Goal: Transaction & Acquisition: Purchase product/service

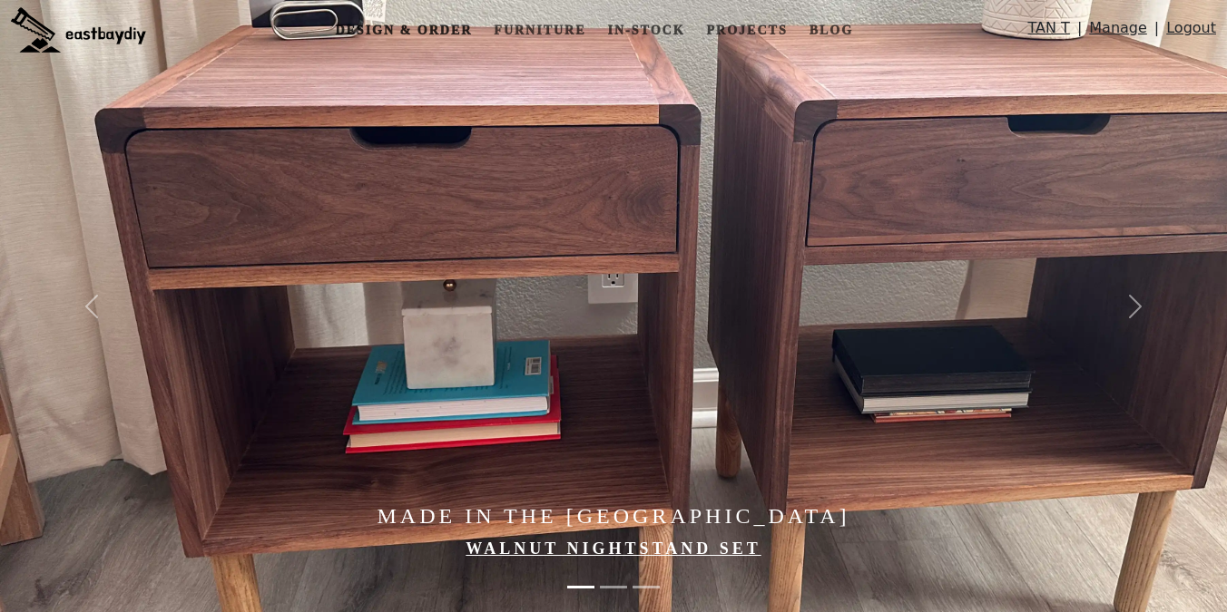
click at [428, 14] on link "Design & Order" at bounding box center [404, 31] width 152 height 34
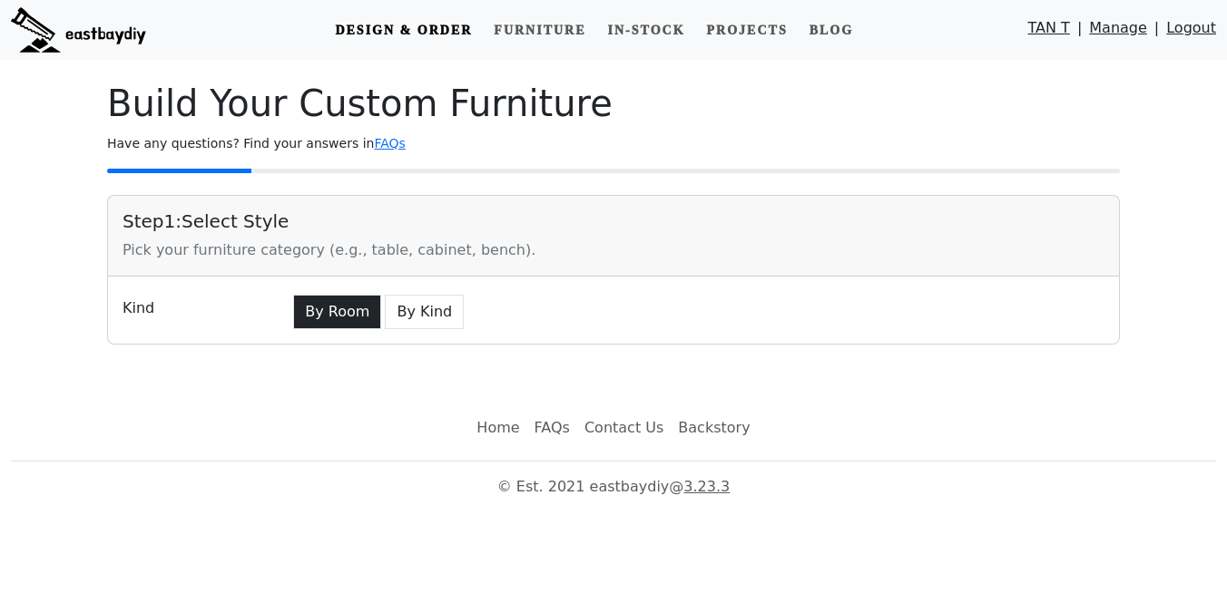
click at [343, 296] on button "By Room" at bounding box center [337, 312] width 88 height 34
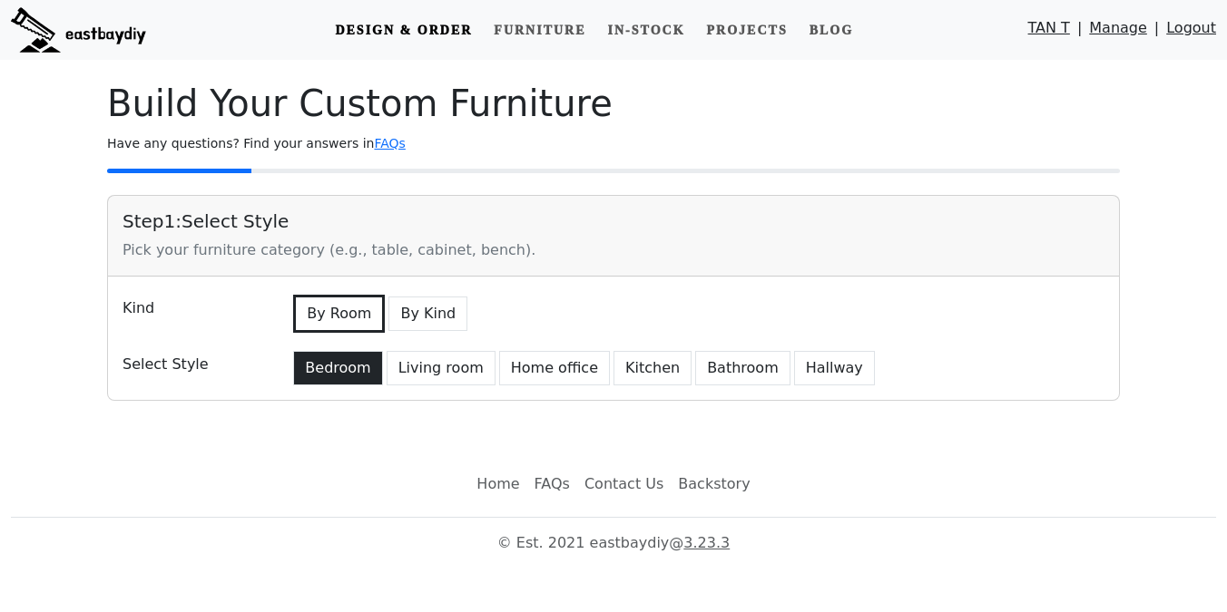
click at [342, 377] on button "Bedroom" at bounding box center [337, 368] width 89 height 34
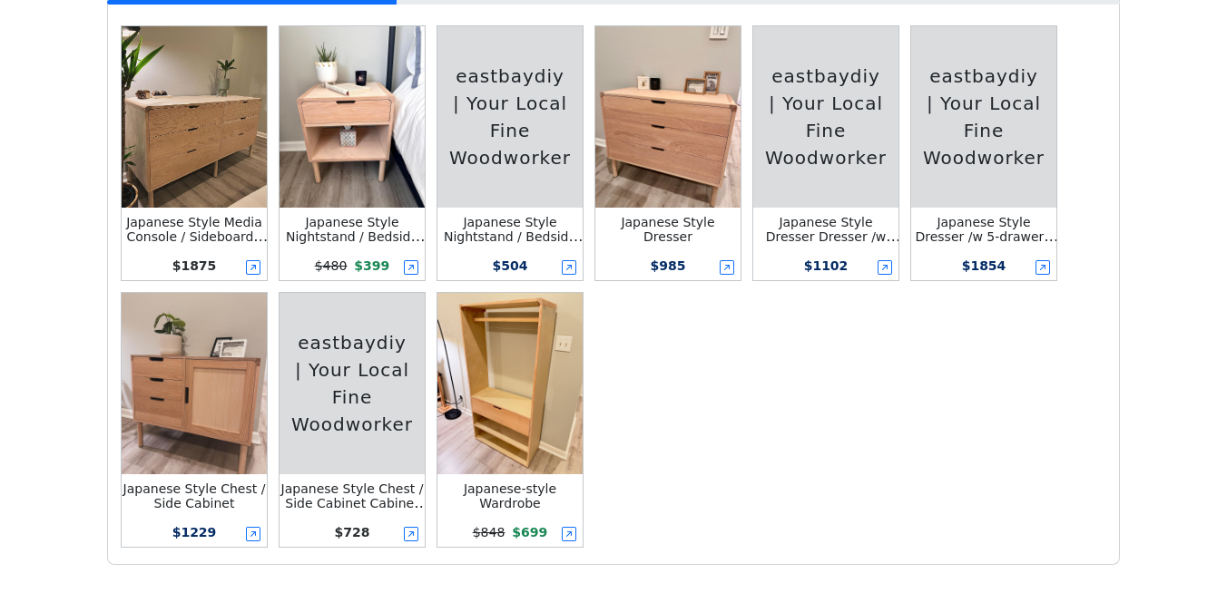
scroll to position [494, 0]
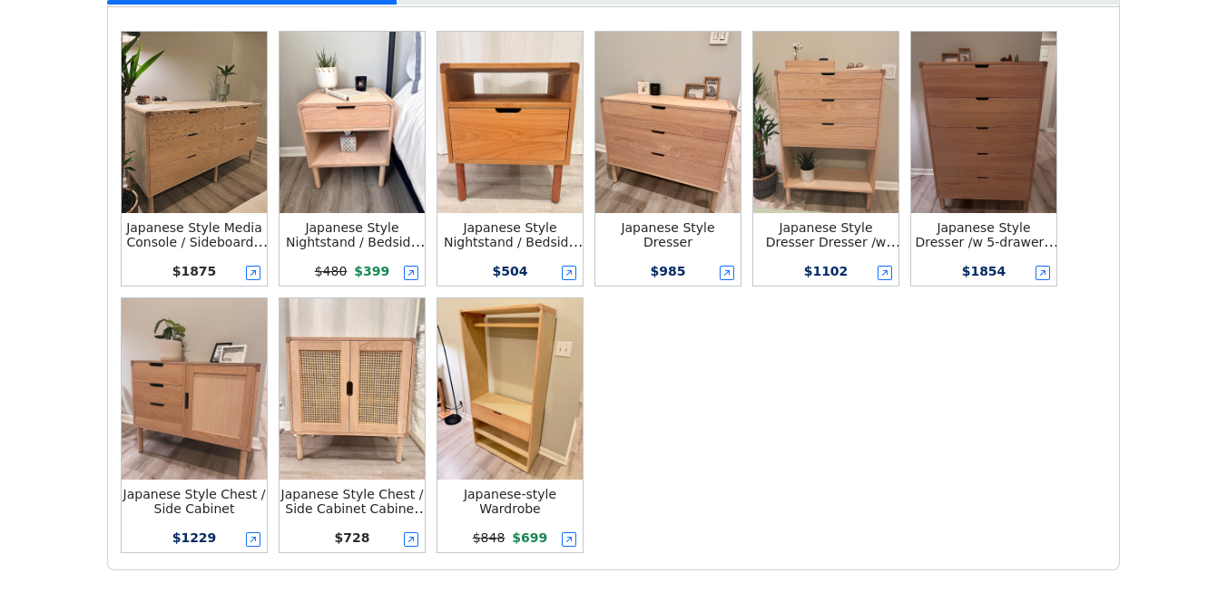
click at [397, 128] on img at bounding box center [351, 122] width 145 height 181
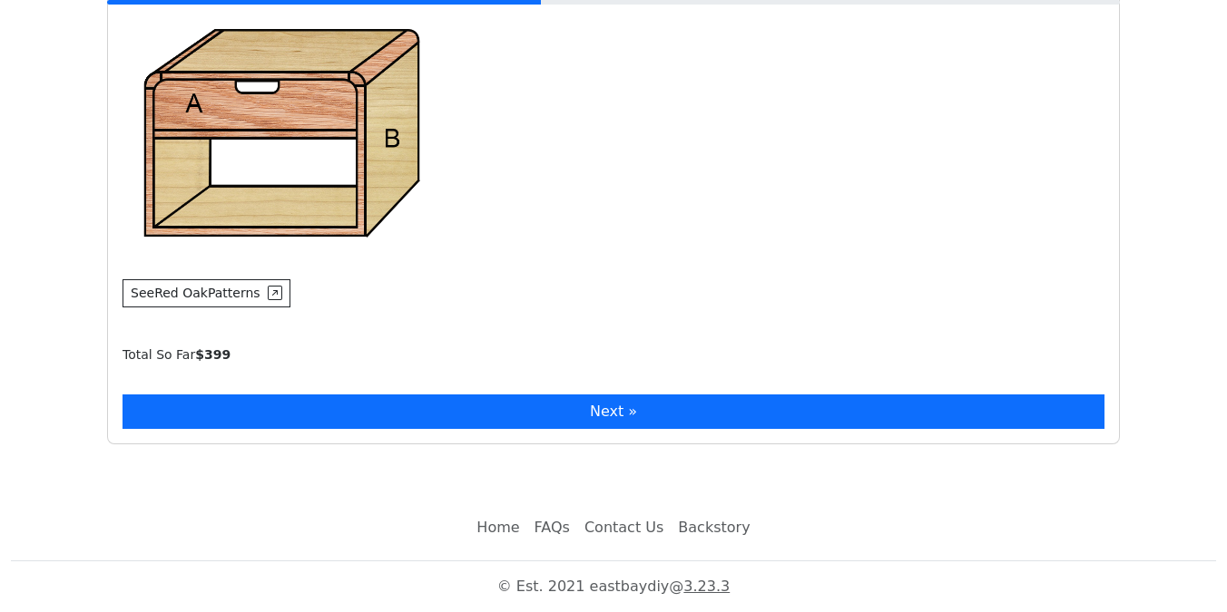
click at [490, 406] on button "Next »" at bounding box center [613, 412] width 982 height 34
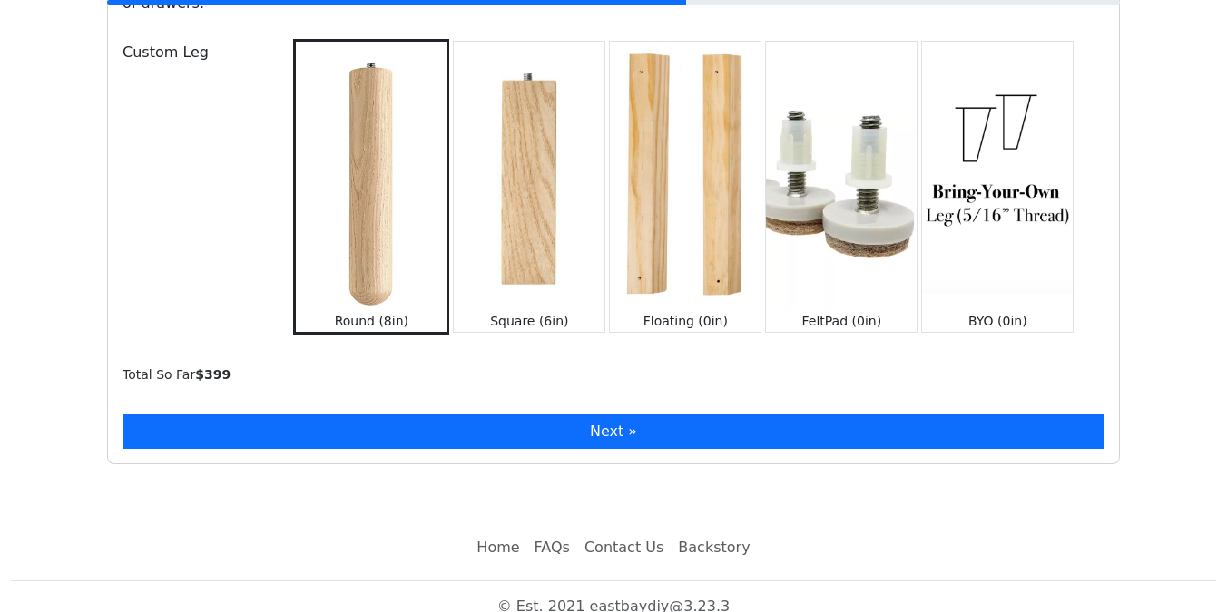
click at [488, 415] on button "Next »" at bounding box center [613, 432] width 982 height 34
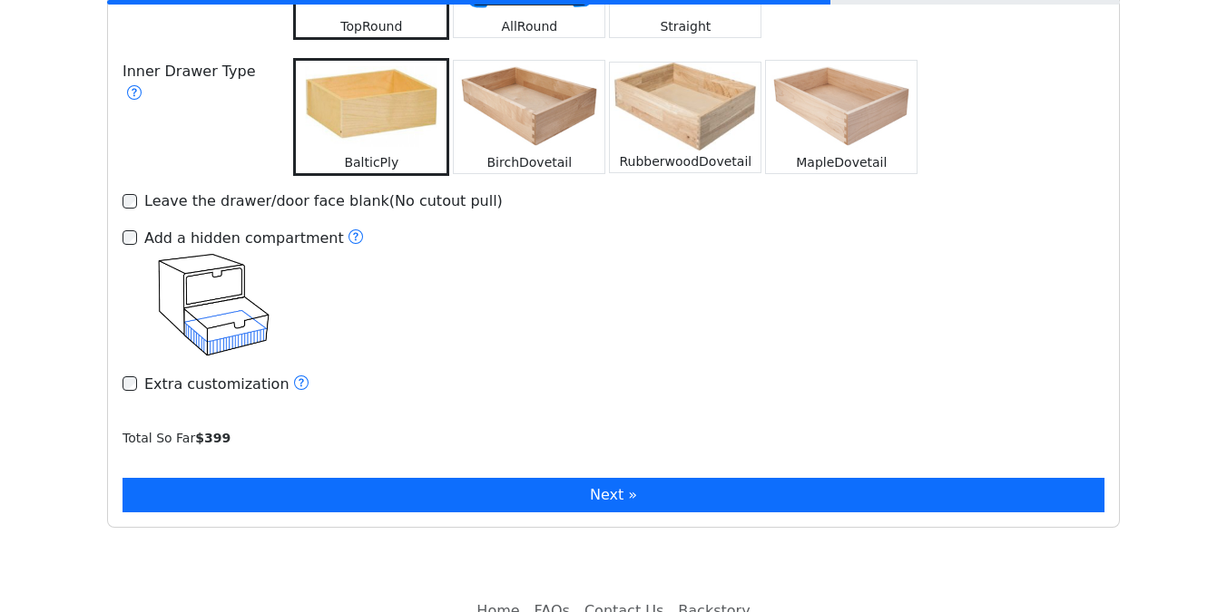
scroll to position [2745, 0]
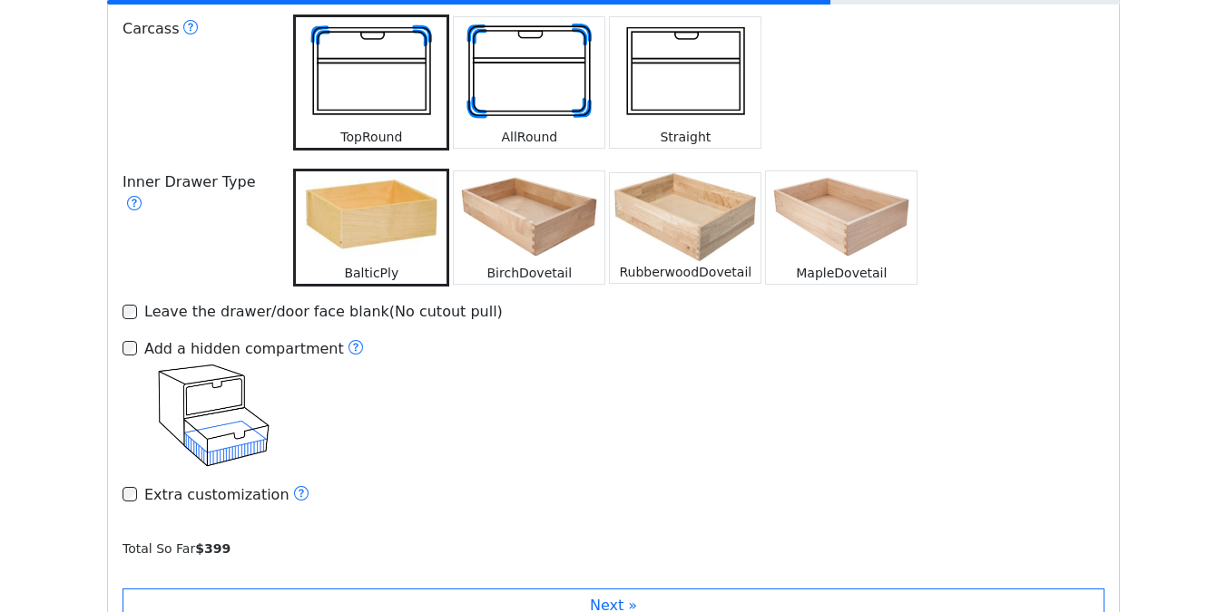
click at [517, 218] on img at bounding box center [529, 216] width 151 height 91
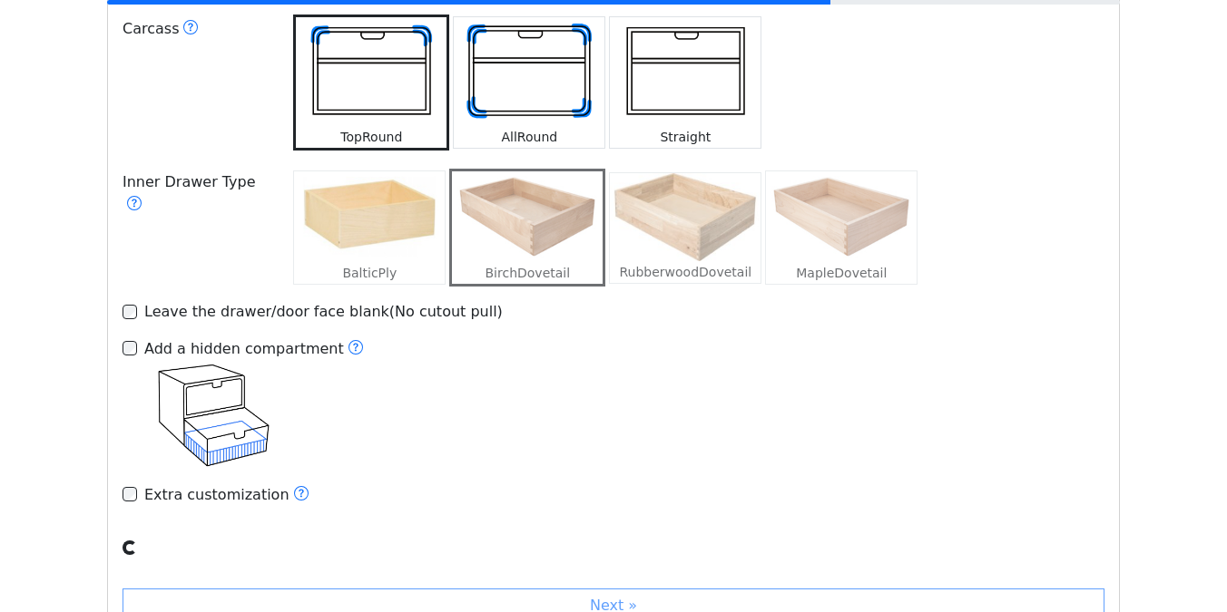
scroll to position [2921, 0]
